Goal: Task Accomplishment & Management: Use online tool/utility

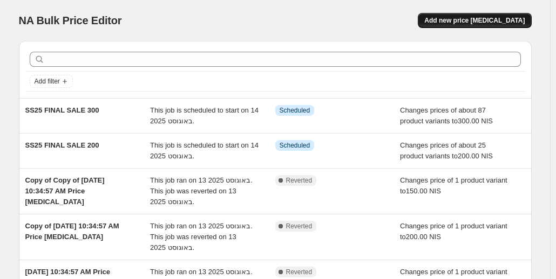
click at [459, 17] on span "Add new price [MEDICAL_DATA]" at bounding box center [474, 20] width 100 height 9
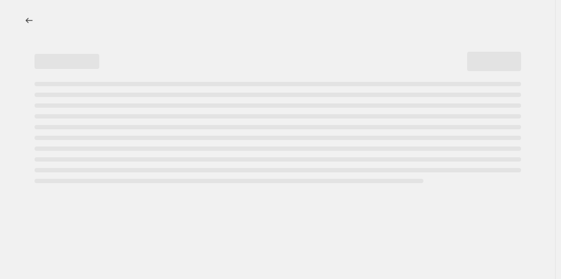
select select "percentage"
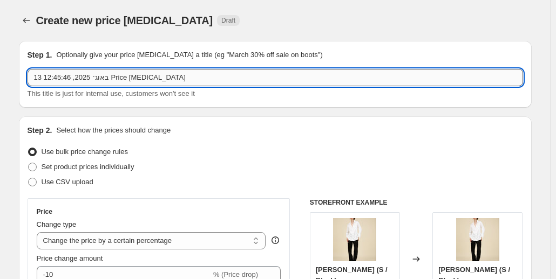
click at [149, 73] on input "13 באוג׳ 2025, 12:45:46 Price [MEDICAL_DATA]" at bounding box center [275, 77] width 495 height 17
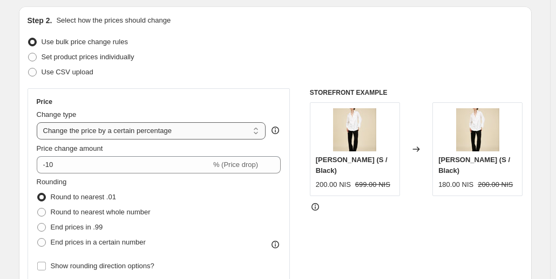
scroll to position [105, 0]
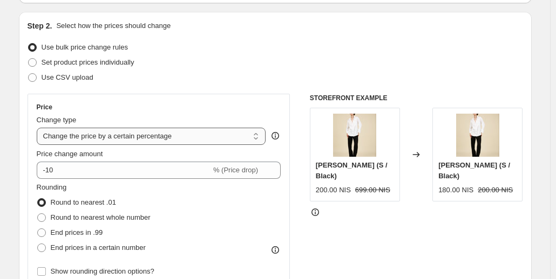
type input "SS25 FINAL SALE 400"
click at [128, 132] on select "Change the price to a certain amount Change the price by a certain amount Chang…" at bounding box center [151, 136] width 229 height 17
select select "to"
click at [39, 128] on select "Change the price to a certain amount Change the price by a certain amount Chang…" at bounding box center [151, 136] width 229 height 17
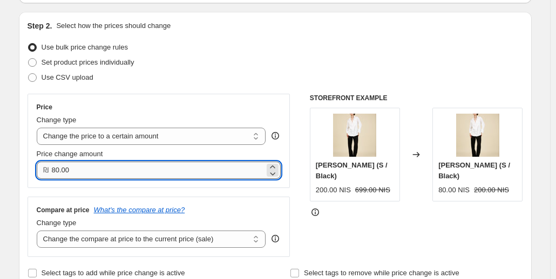
click at [126, 175] on input "80.00" at bounding box center [158, 170] width 213 height 17
click at [58, 175] on input "80.00" at bounding box center [158, 170] width 213 height 17
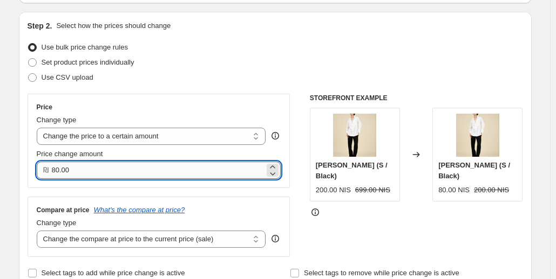
click at [58, 175] on input "80.00" at bounding box center [158, 170] width 213 height 17
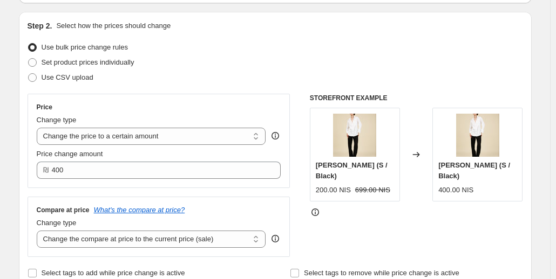
type input "400.00"
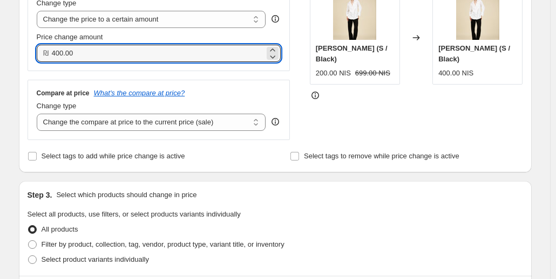
scroll to position [226, 0]
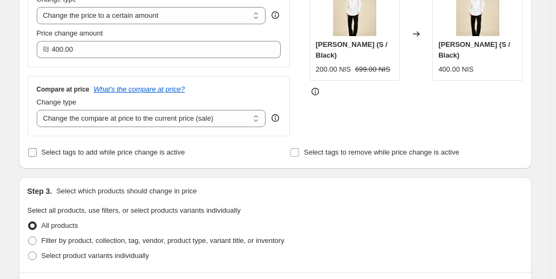
click at [119, 156] on span "Select tags to add while price change is active" at bounding box center [114, 152] width 144 height 8
click at [37, 156] on input "Select tags to add while price change is active" at bounding box center [32, 152] width 9 height 9
checkbox input "true"
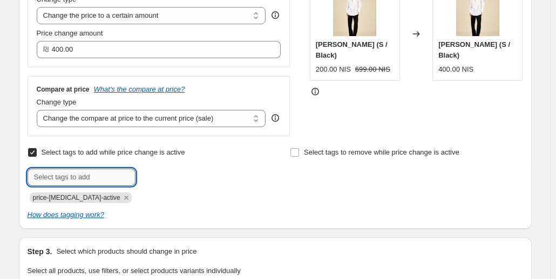
click at [105, 180] on input "text" at bounding box center [82, 177] width 108 height 17
type input "SS25 400"
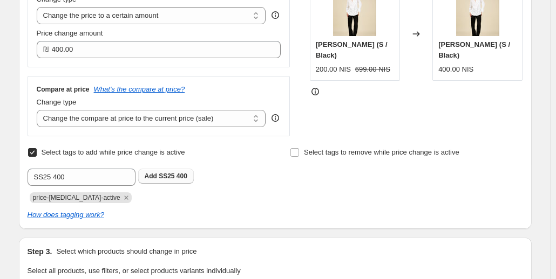
click at [168, 182] on button "Add SS25 400" at bounding box center [166, 176] width 56 height 15
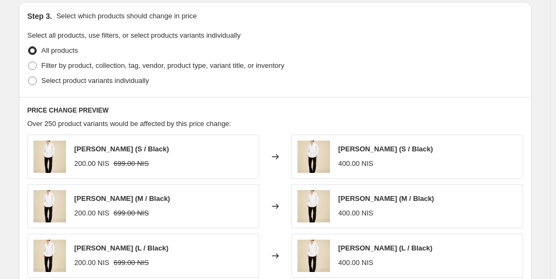
scroll to position [461, 0]
click at [53, 81] on span "Select product variants individually" at bounding box center [95, 81] width 107 height 8
click at [29, 78] on input "Select product variants individually" at bounding box center [28, 77] width 1 height 1
radio input "true"
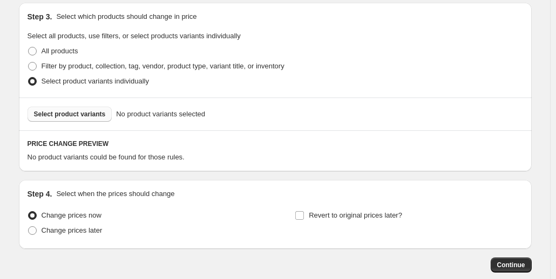
click at [65, 121] on button "Select product variants" at bounding box center [70, 114] width 85 height 15
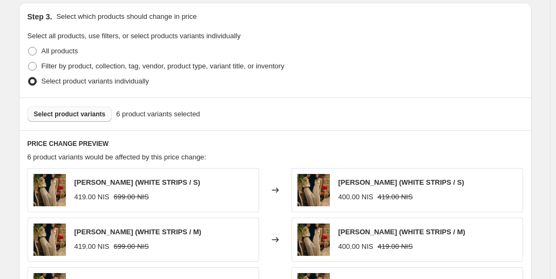
click at [98, 114] on span "Select product variants" at bounding box center [70, 114] width 72 height 9
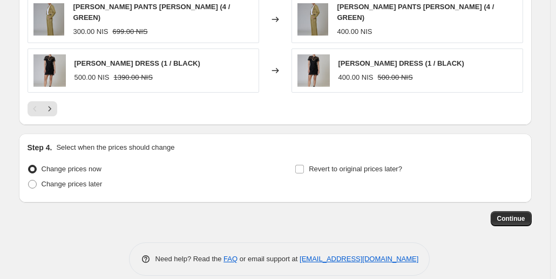
scroll to position [792, 0]
click at [83, 181] on span "Change prices later" at bounding box center [72, 185] width 61 height 8
click at [29, 181] on input "Change prices later" at bounding box center [28, 181] width 1 height 1
radio input "true"
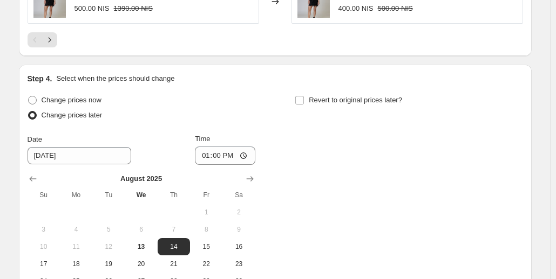
scroll to position [862, 0]
click at [242, 146] on input "13:00" at bounding box center [225, 155] width 60 height 18
type input "09:00"
click at [281, 140] on div "Change prices now Change prices later Date [DATE] Time 09:00 [DATE] Su Mo Tu We…" at bounding box center [275, 199] width 495 height 215
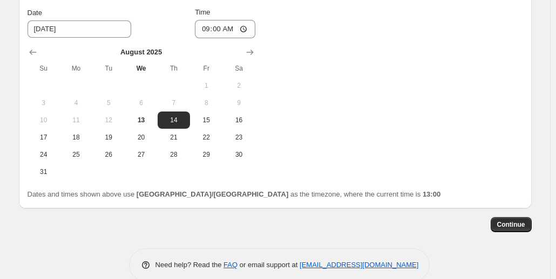
scroll to position [994, 0]
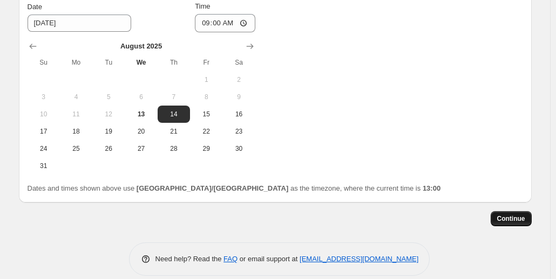
click at [507, 215] on span "Continue" at bounding box center [511, 219] width 28 height 9
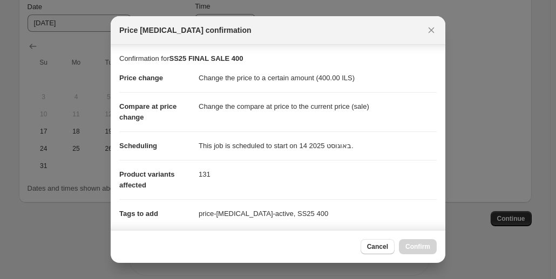
scroll to position [190, 0]
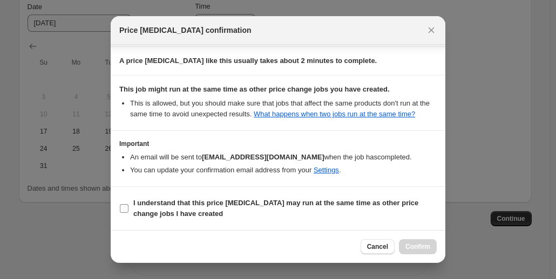
click at [120, 208] on input "I understand that this price [MEDICAL_DATA] may run at the same time as other p…" at bounding box center [124, 208] width 9 height 9
checkbox input "true"
click at [418, 250] on span "Confirm" at bounding box center [417, 247] width 25 height 9
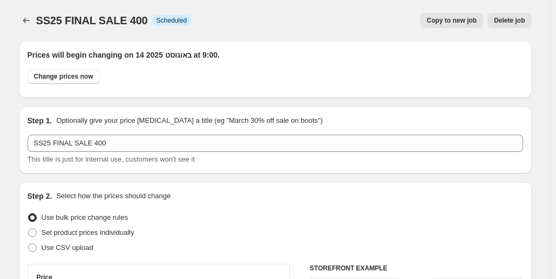
scroll to position [994, 0]
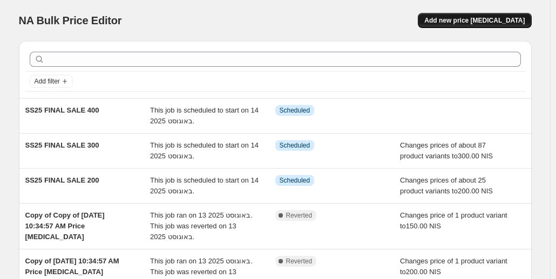
click at [513, 22] on span "Add new price [MEDICAL_DATA]" at bounding box center [474, 20] width 100 height 9
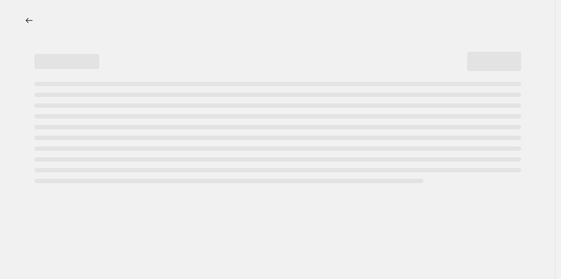
select select "percentage"
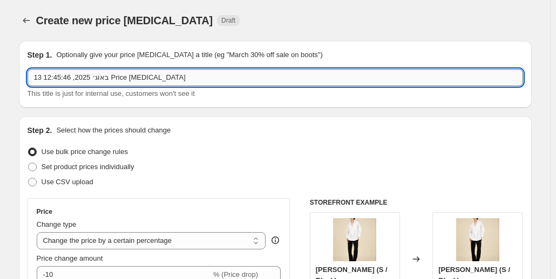
click at [97, 84] on input "13 באוג׳ 2025, 12:45:46 Price [MEDICAL_DATA]" at bounding box center [275, 77] width 495 height 17
click at [144, 79] on input "13 באוג׳ 2025, 12:45:46 Price [MEDICAL_DATA]" at bounding box center [275, 77] width 495 height 17
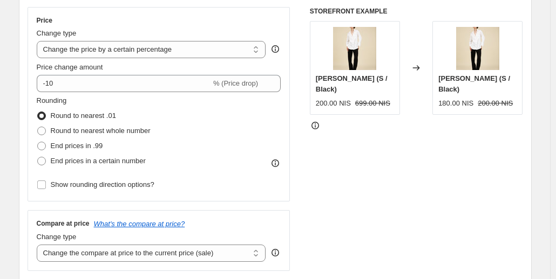
scroll to position [192, 0]
type input "SS25 FINAL SALE 500"
click at [156, 63] on div "Price change amount" at bounding box center [159, 67] width 244 height 11
click at [156, 59] on div "Price Change type Change the price to a certain amount Change the price by a ce…" at bounding box center [159, 104] width 244 height 176
click at [155, 52] on select "Change the price to a certain amount Change the price by a certain amount Chang…" at bounding box center [151, 49] width 229 height 17
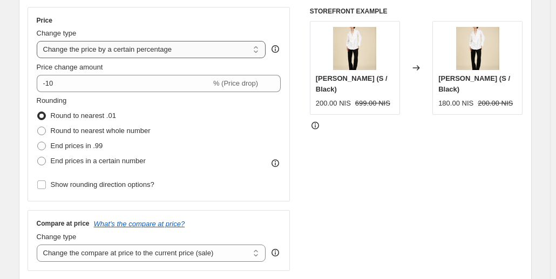
select select "to"
click at [39, 41] on select "Change the price to a certain amount Change the price by a certain amount Chang…" at bounding box center [151, 49] width 229 height 17
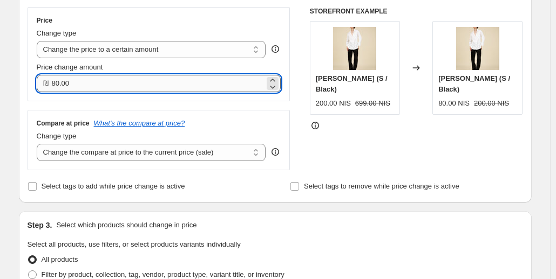
click at [158, 76] on input "80.00" at bounding box center [158, 83] width 213 height 17
click at [63, 85] on input "80.00" at bounding box center [158, 83] width 213 height 17
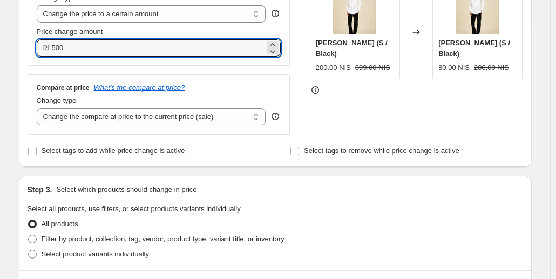
scroll to position [228, 0]
type input "500.00"
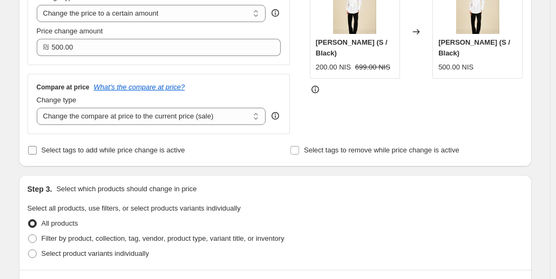
click at [159, 158] on label "Select tags to add while price change is active" at bounding box center [107, 150] width 158 height 15
click at [37, 155] on input "Select tags to add while price change is active" at bounding box center [32, 150] width 9 height 9
checkbox input "true"
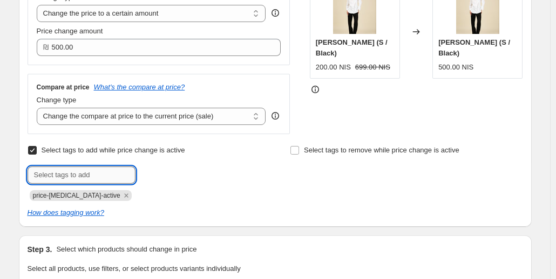
click at [94, 178] on input "text" at bounding box center [82, 175] width 108 height 17
type input "ss25 500"
click at [153, 180] on button "Add ss25 500" at bounding box center [165, 174] width 54 height 15
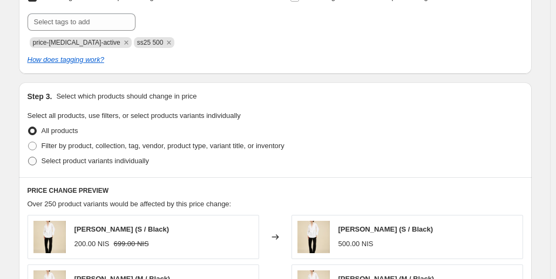
scroll to position [381, 0]
click at [94, 162] on span "Select product variants individually" at bounding box center [95, 160] width 107 height 8
click at [29, 157] on input "Select product variants individually" at bounding box center [28, 156] width 1 height 1
radio input "true"
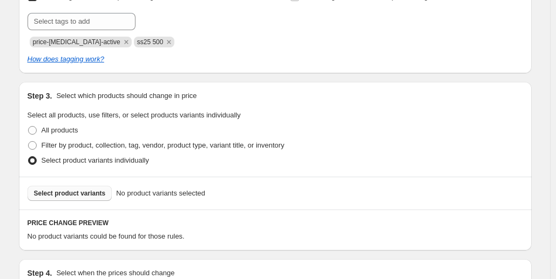
click at [96, 194] on span "Select product variants" at bounding box center [70, 193] width 72 height 9
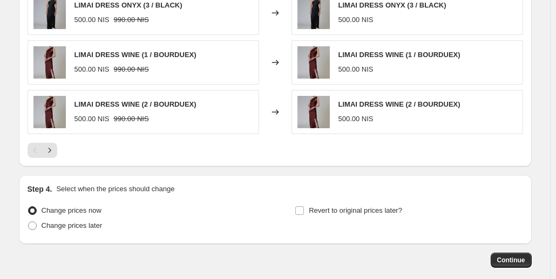
scroll to position [793, 0]
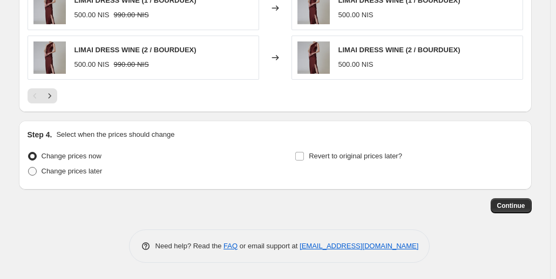
click at [97, 169] on span "Change prices later" at bounding box center [72, 171] width 61 height 8
click at [29, 168] on input "Change prices later" at bounding box center [28, 167] width 1 height 1
radio input "true"
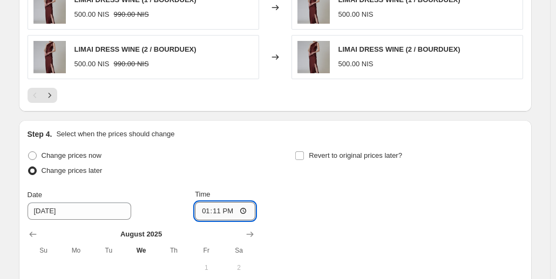
click at [235, 213] on input "13:11" at bounding box center [225, 211] width 60 height 18
type input "09:00"
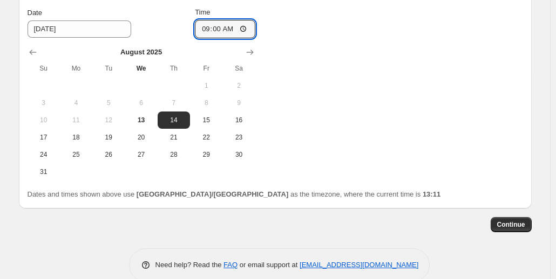
scroll to position [975, 0]
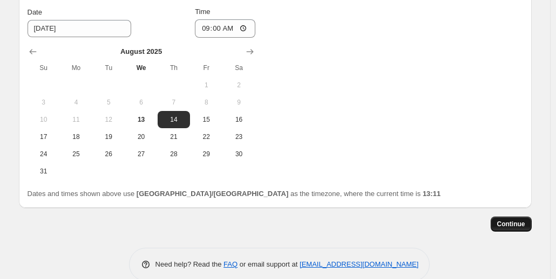
click at [501, 227] on span "Continue" at bounding box center [511, 224] width 28 height 9
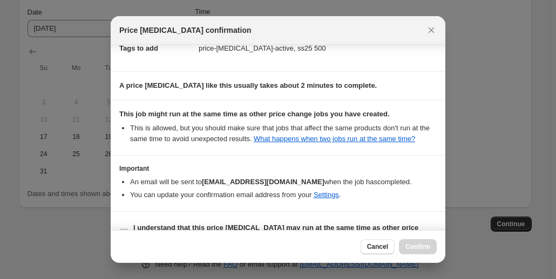
scroll to position [190, 0]
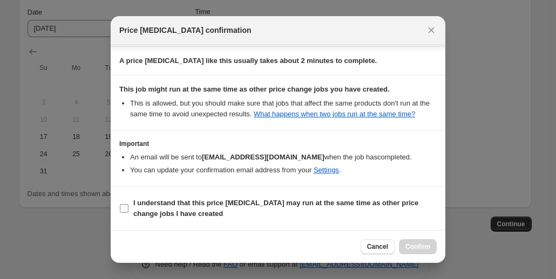
click at [124, 210] on input "I understand that this price [MEDICAL_DATA] may run at the same time as other p…" at bounding box center [124, 208] width 9 height 9
checkbox input "true"
click at [434, 248] on button "Confirm" at bounding box center [418, 247] width 38 height 15
